Goal: Navigation & Orientation: Understand site structure

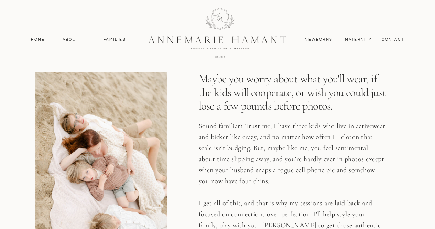
scroll to position [1157, 0]
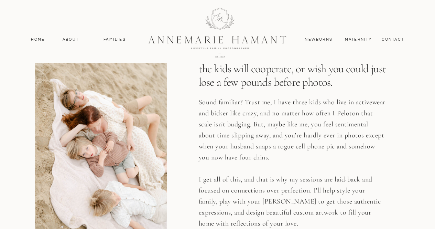
drag, startPoint x: 423, startPoint y: 56, endPoint x: 420, endPoint y: 62, distance: 6.8
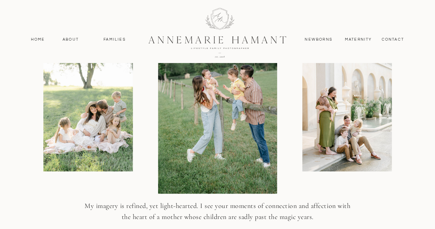
scroll to position [836, 0]
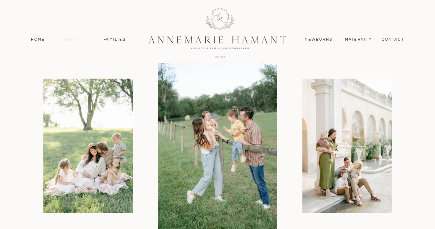
click at [68, 38] on nav "About" at bounding box center [71, 39] width 20 height 6
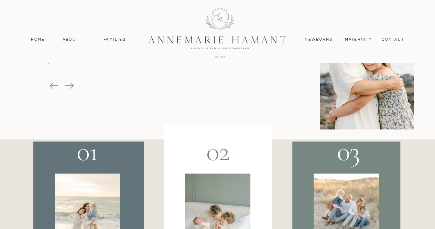
scroll to position [1143, 0]
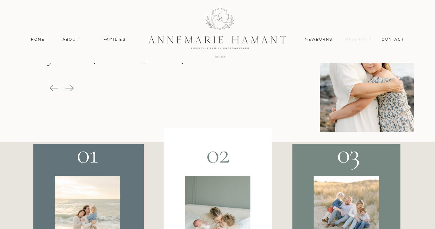
click at [359, 37] on nav "MAternity" at bounding box center [358, 39] width 27 height 6
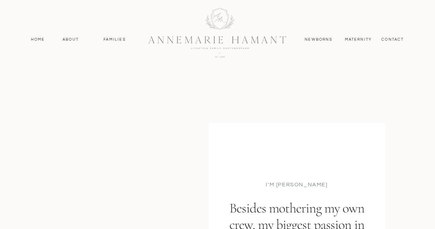
scroll to position [1143, 0]
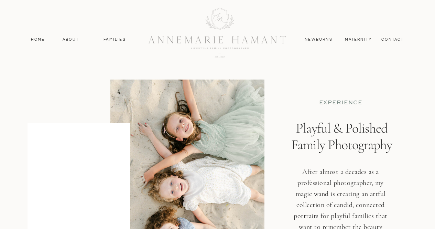
scroll to position [836, 0]
